Goal: Task Accomplishment & Management: Manage account settings

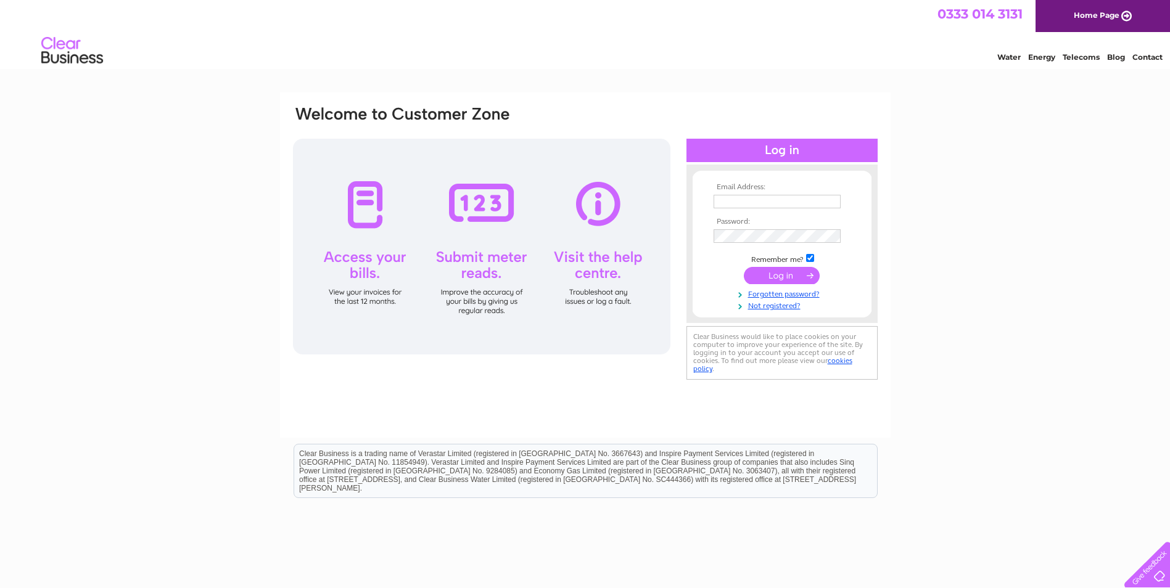
type input "David@dar-jader.com"
click at [778, 274] on input "submit" at bounding box center [782, 275] width 76 height 17
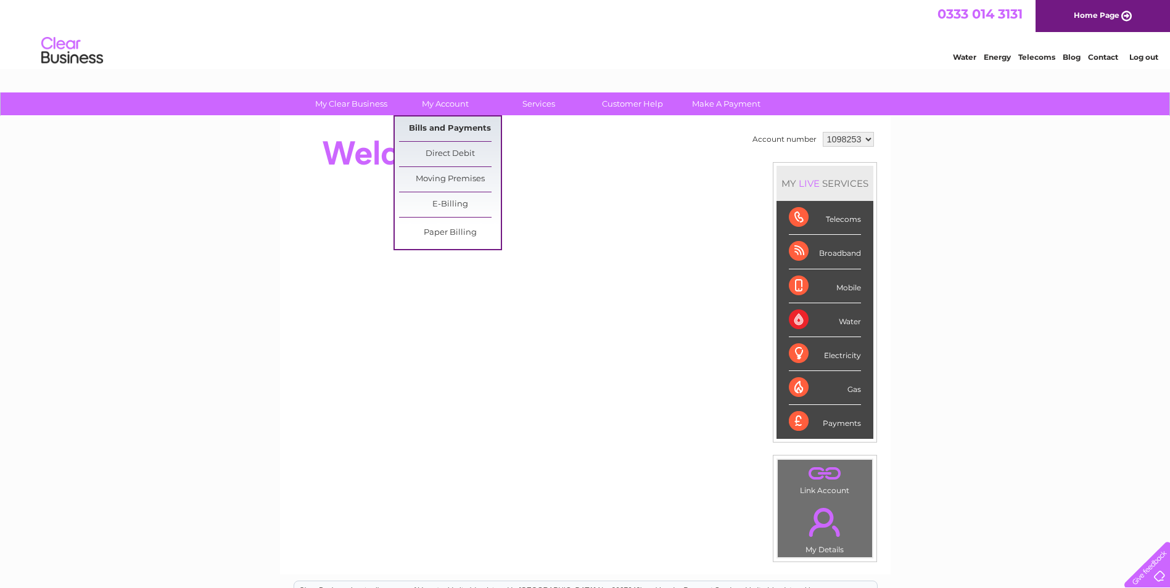
click at [444, 127] on link "Bills and Payments" at bounding box center [450, 129] width 102 height 25
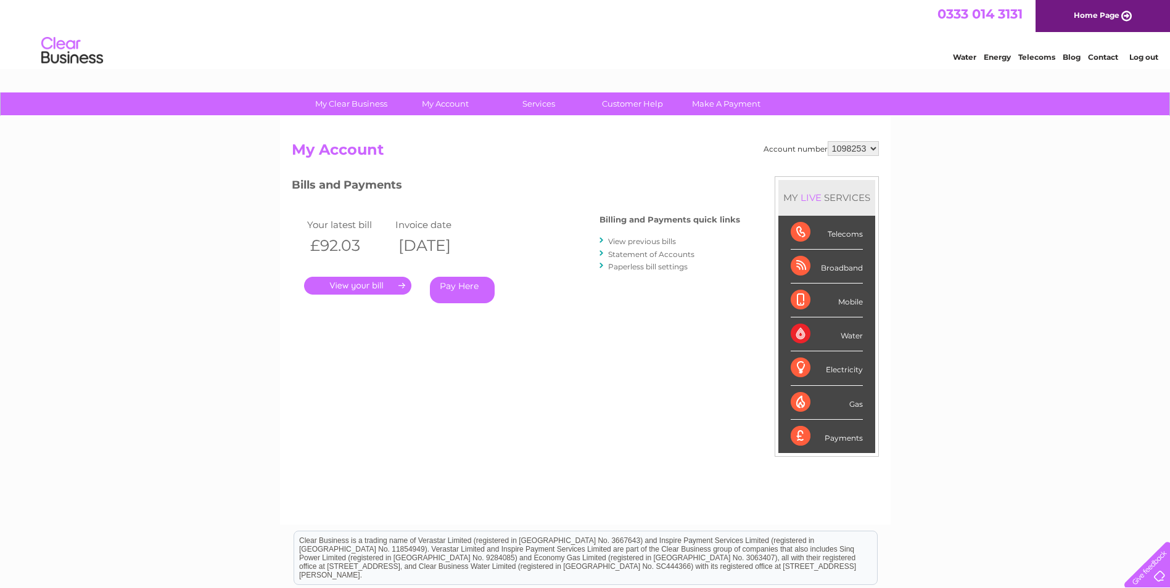
click at [628, 241] on link "View previous bills" at bounding box center [642, 241] width 68 height 9
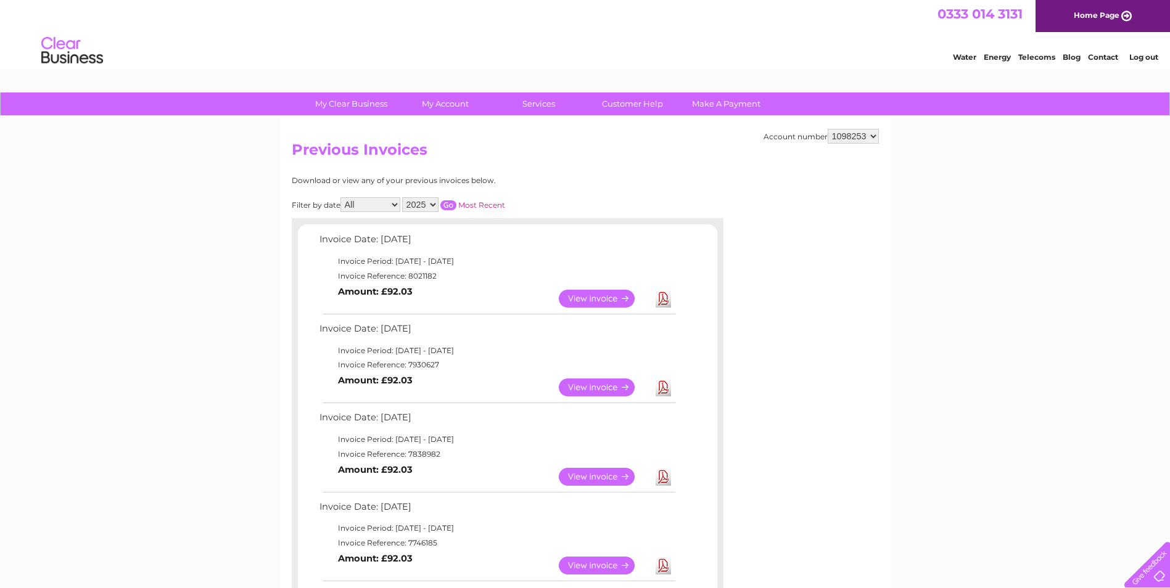
click at [576, 387] on link "View" at bounding box center [604, 388] width 91 height 18
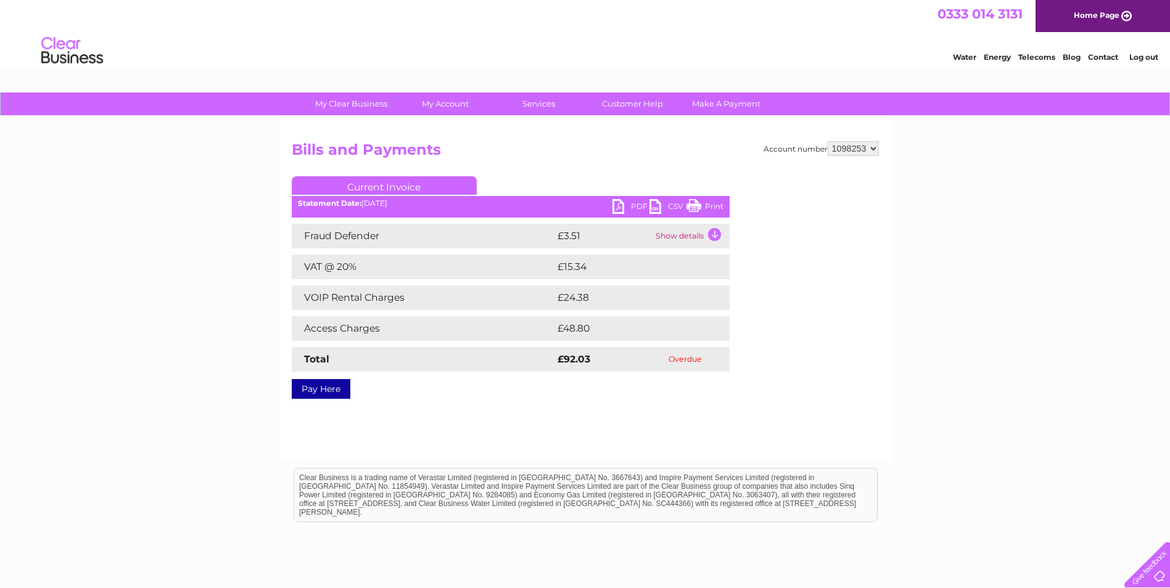
click at [625, 205] on link "PDF" at bounding box center [630, 208] width 37 height 18
